Goal: Navigation & Orientation: Find specific page/section

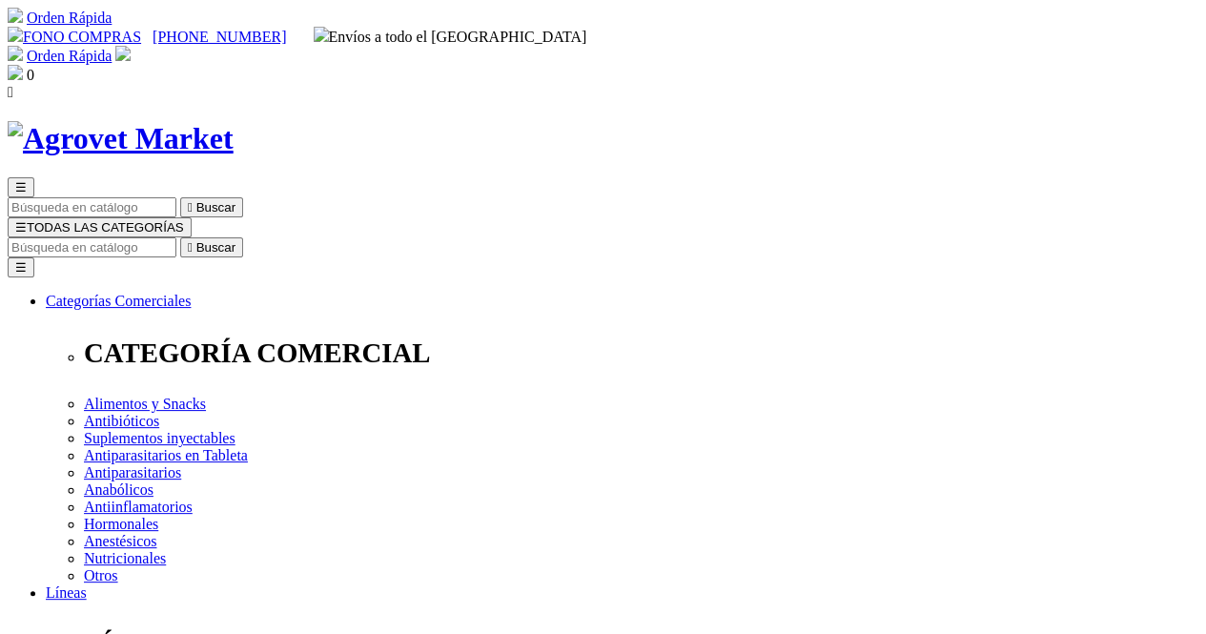
click at [209, 121] on img at bounding box center [121, 138] width 226 height 35
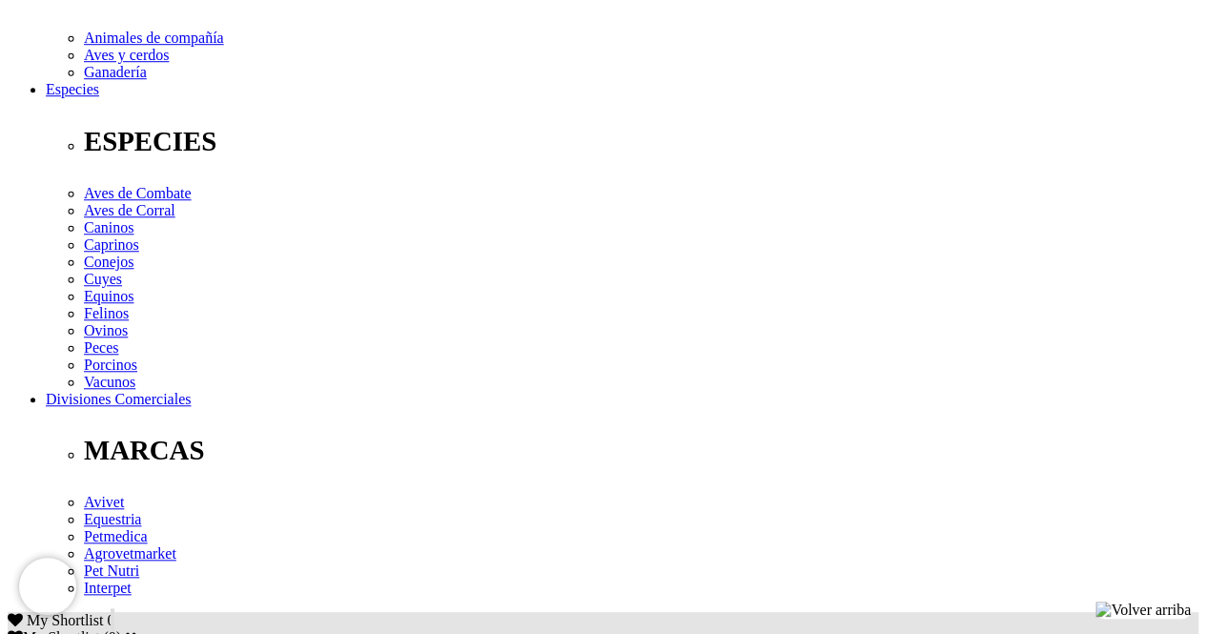
scroll to position [668, 0]
